Goal: Find contact information: Find contact information

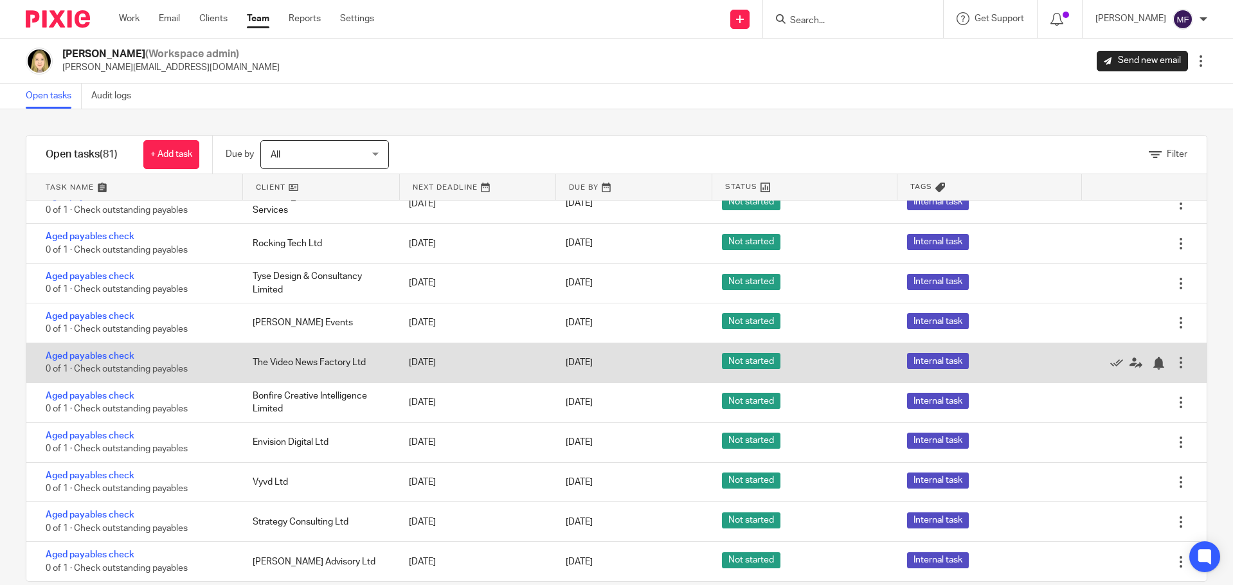
scroll to position [22, 0]
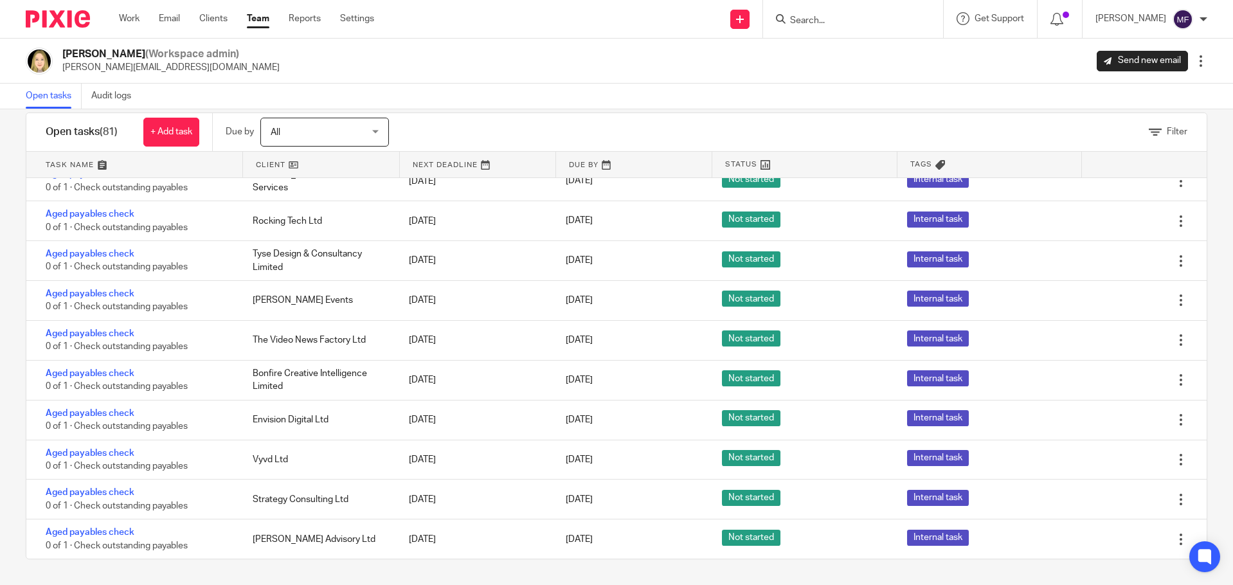
click at [841, 26] on input "Search" at bounding box center [847, 21] width 116 height 12
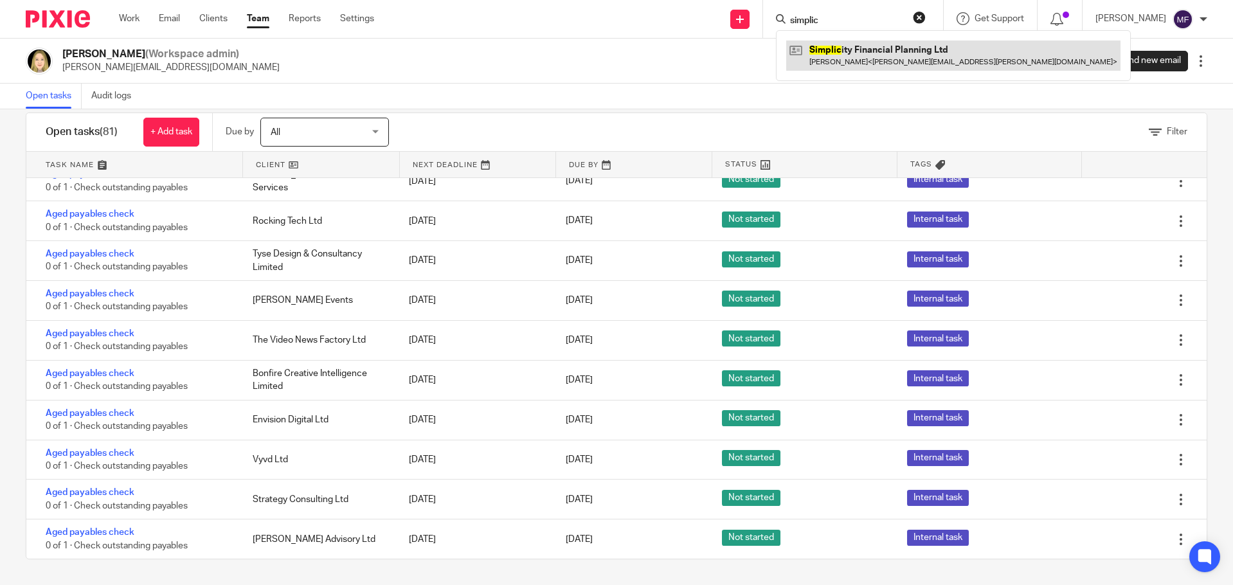
type input "simplic"
click at [894, 64] on link at bounding box center [953, 55] width 334 height 30
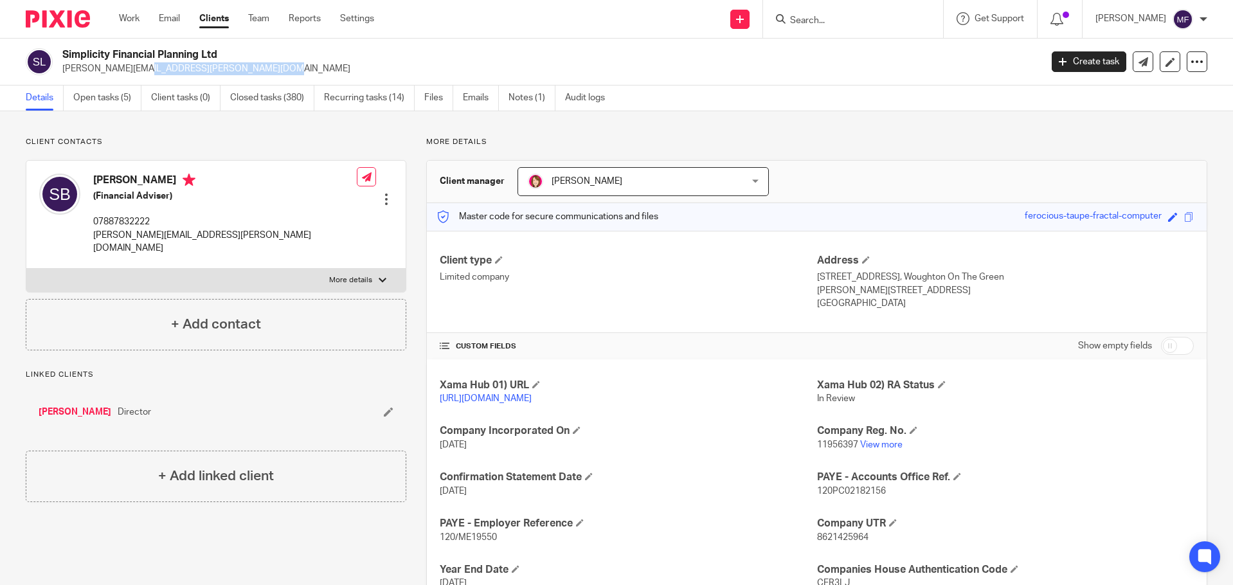
drag, startPoint x: 62, startPoint y: 70, endPoint x: 193, endPoint y: 71, distance: 131.1
click at [193, 71] on p "[PERSON_NAME][EMAIL_ADDRESS][PERSON_NAME][DOMAIN_NAME]" at bounding box center [547, 68] width 970 height 13
copy p "[PERSON_NAME][EMAIL_ADDRESS][PERSON_NAME][DOMAIN_NAME]"
click at [830, 19] on input "Search" at bounding box center [847, 21] width 116 height 12
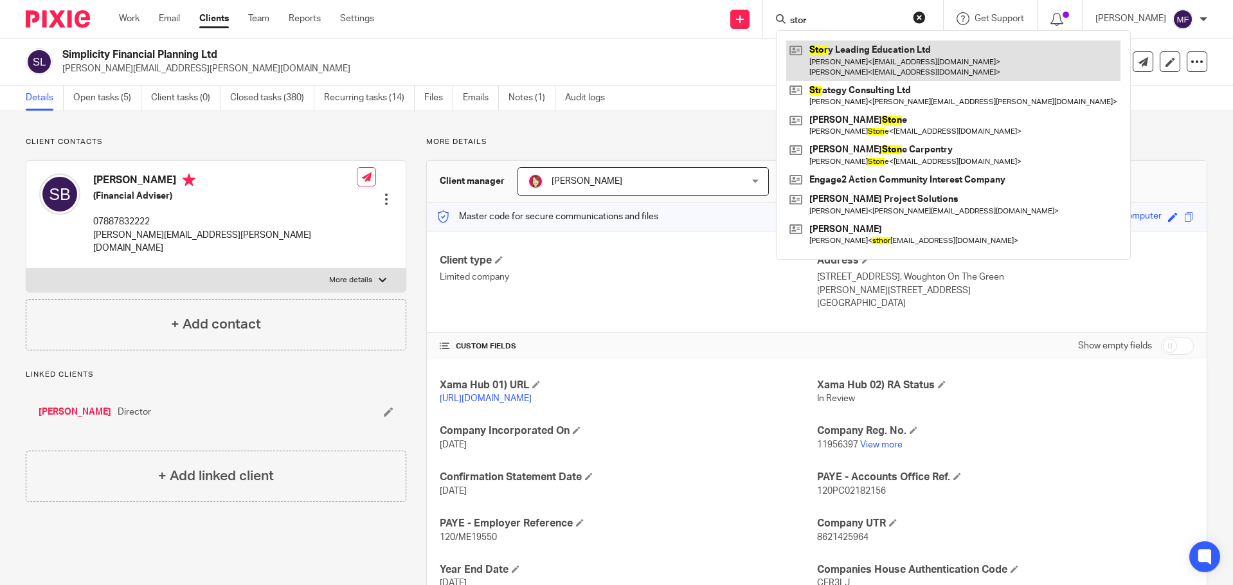
type input "stor"
click at [862, 53] on link at bounding box center [953, 60] width 334 height 40
